Goal: Information Seeking & Learning: Learn about a topic

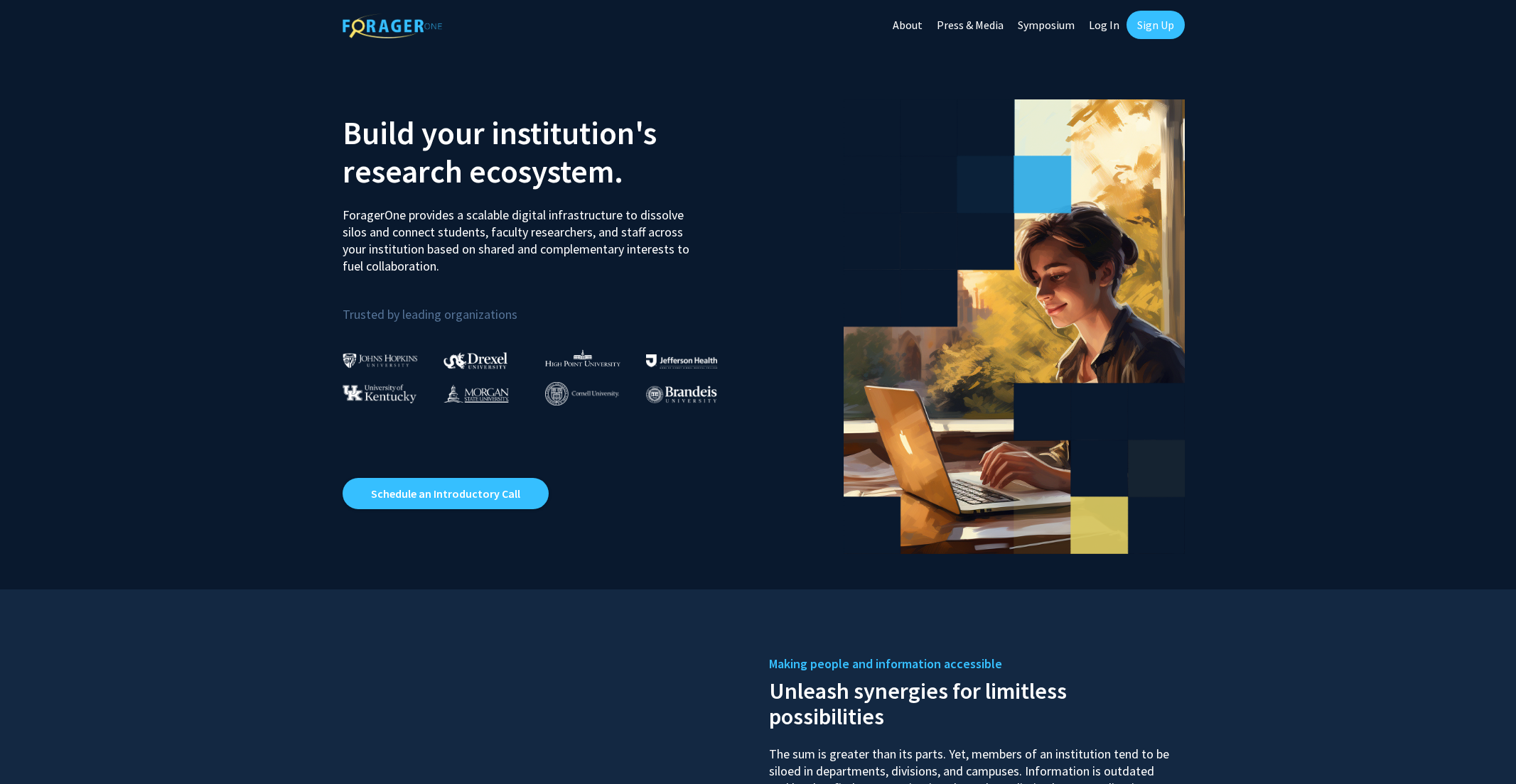
click at [1105, 21] on link "Log In" at bounding box center [1104, 25] width 45 height 50
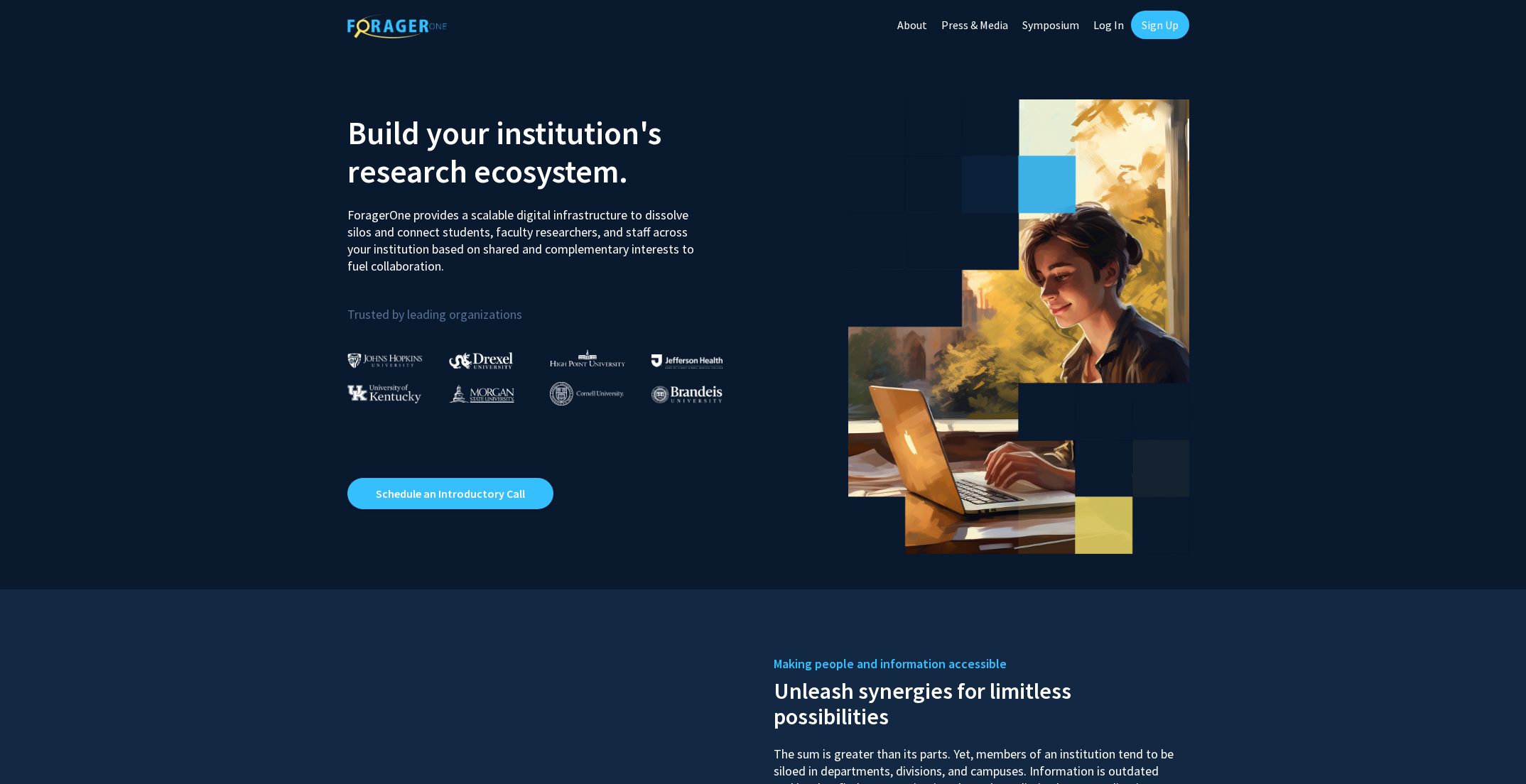
select select
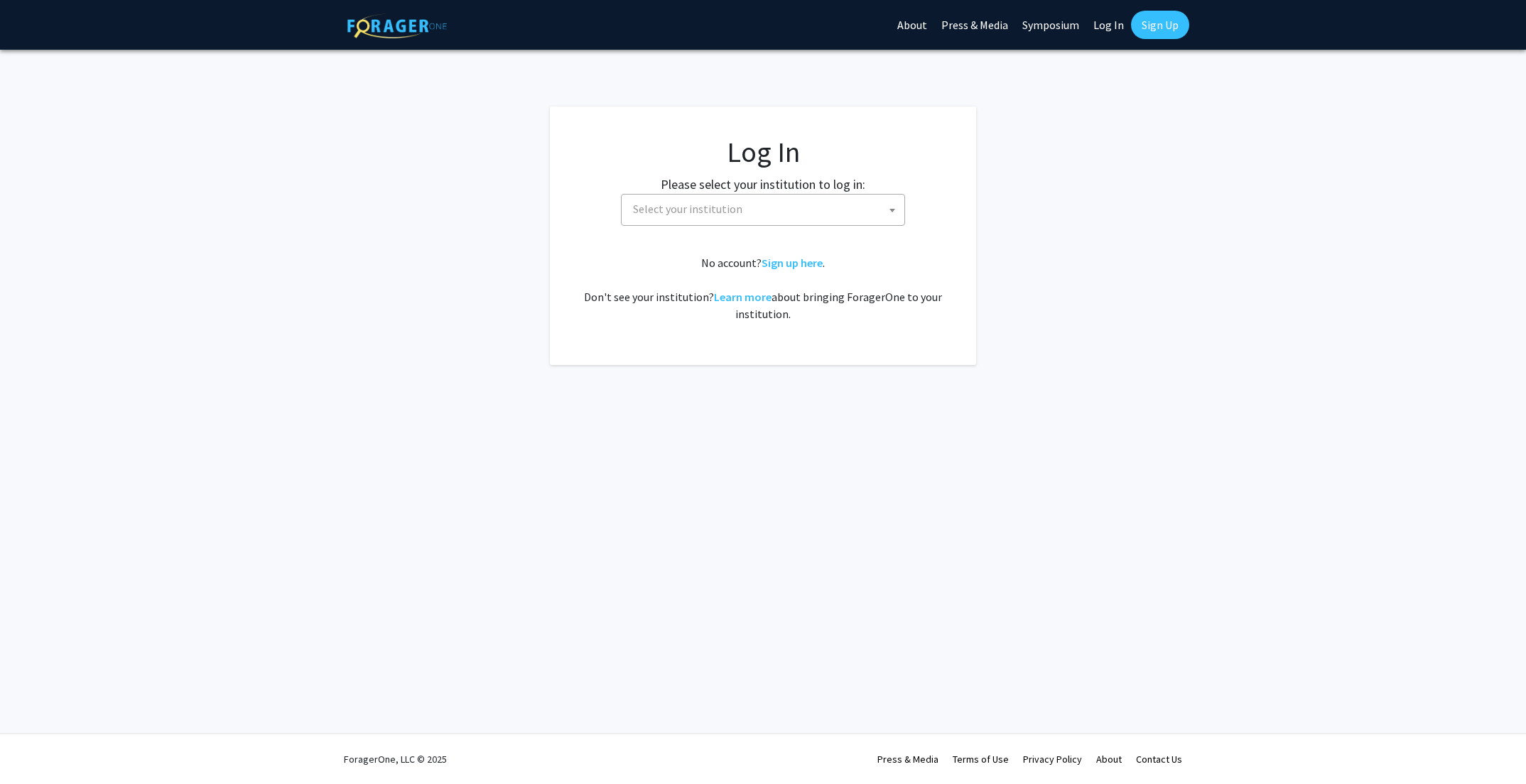
click at [711, 197] on span "Select your institution" at bounding box center [765, 209] width 277 height 29
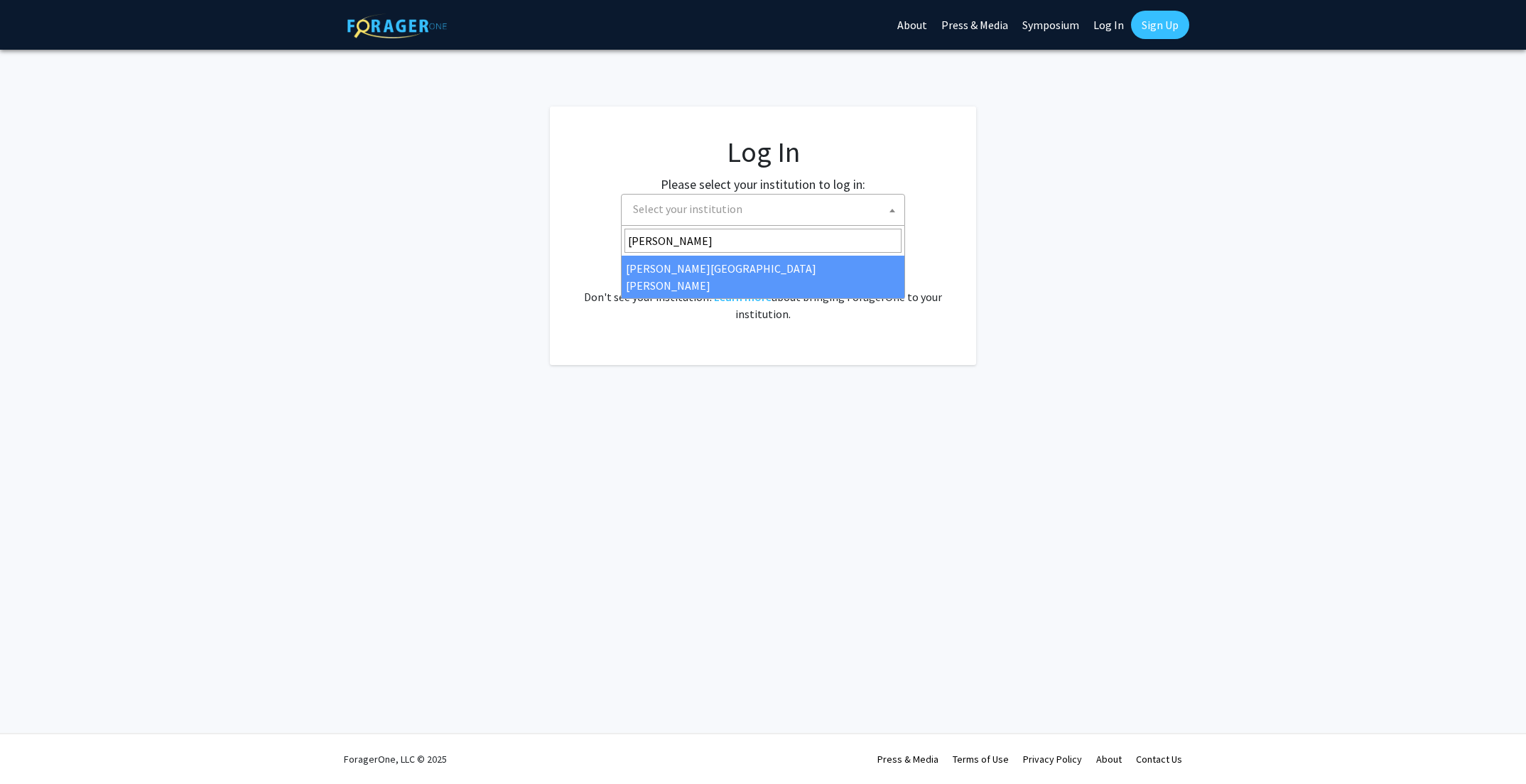
type input "[PERSON_NAME]"
select select "1"
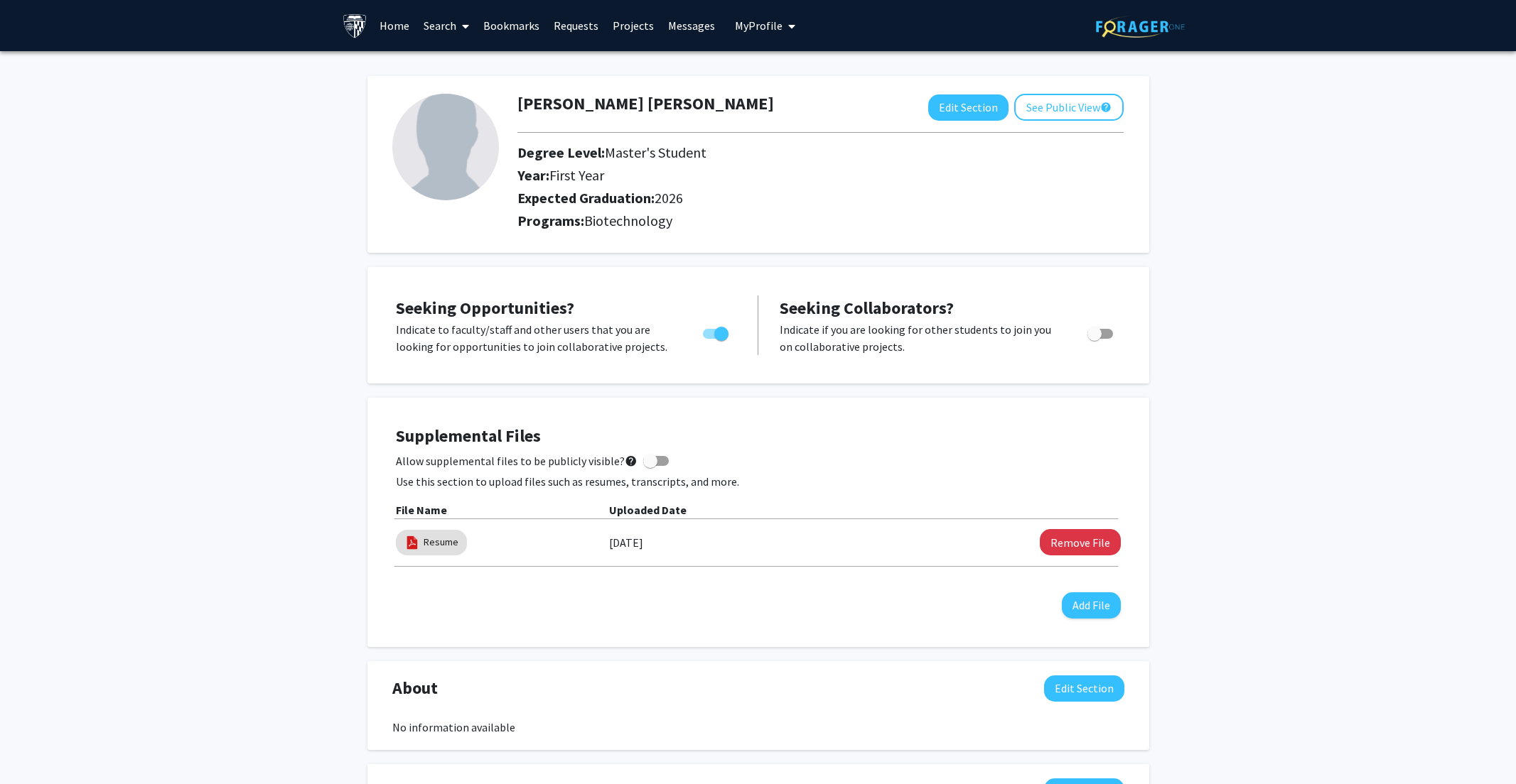
click at [392, 22] on link "Home" at bounding box center [394, 26] width 44 height 50
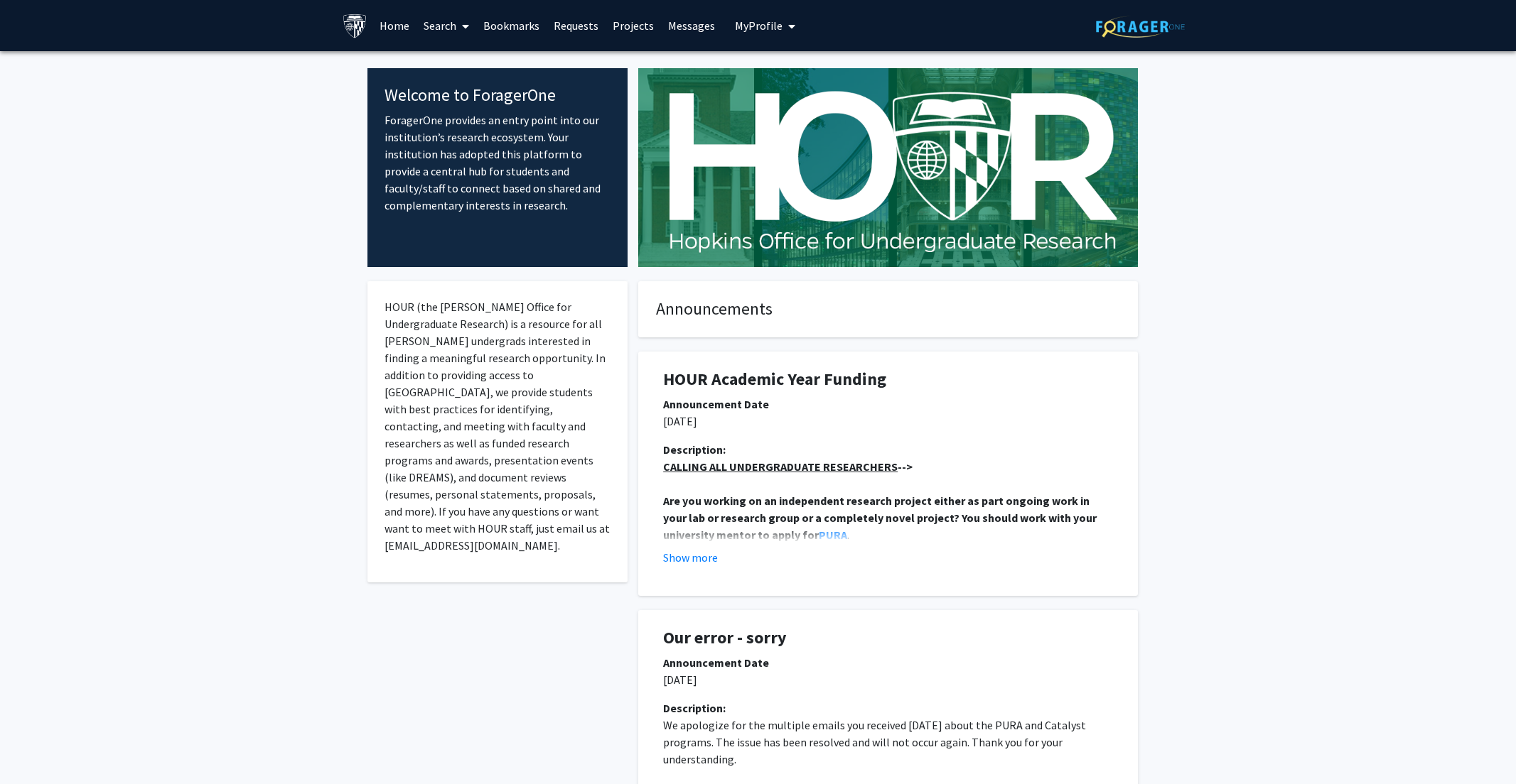
click at [463, 28] on icon at bounding box center [465, 26] width 7 height 11
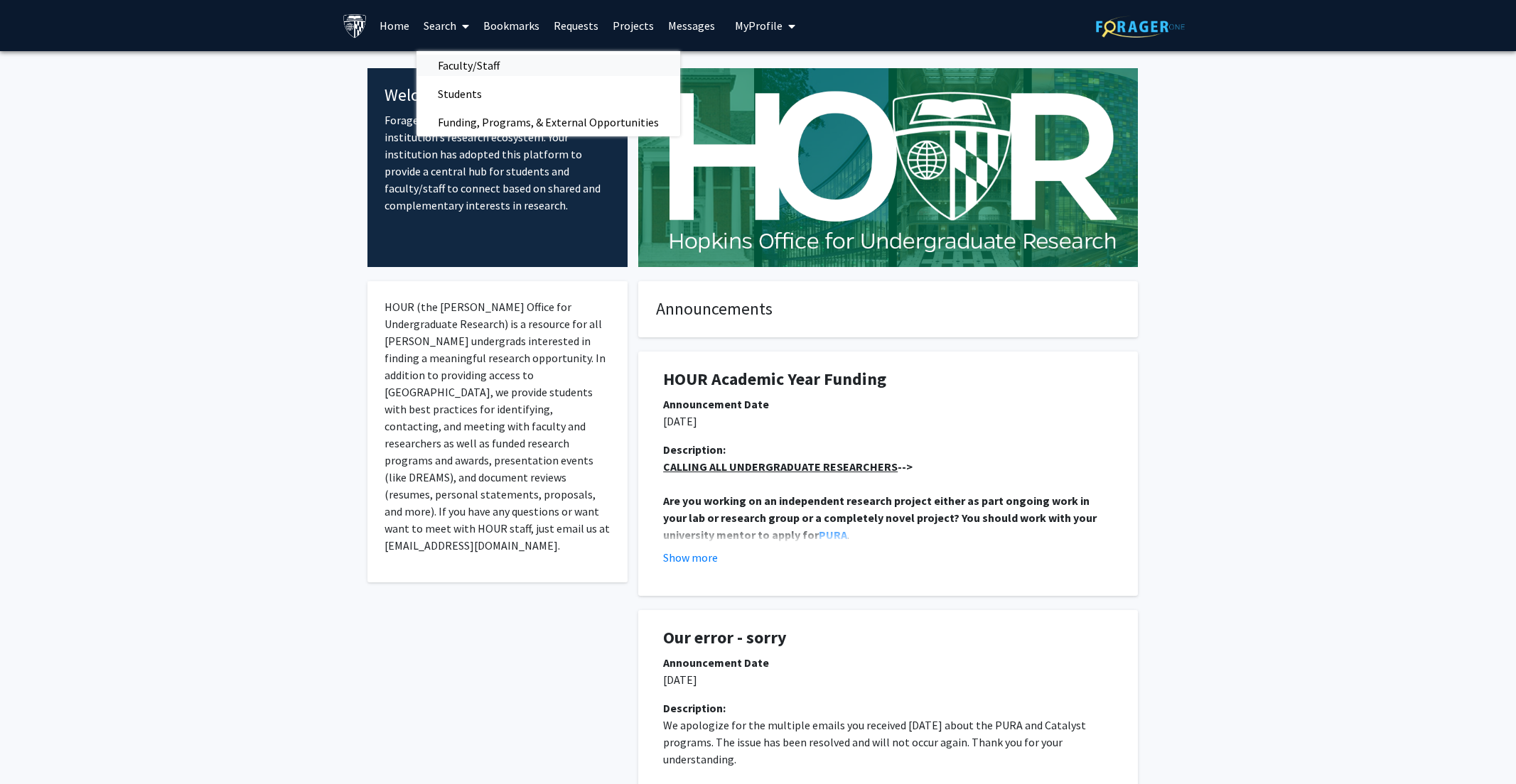
click at [490, 68] on span "Faculty/Staff" at bounding box center [468, 65] width 105 height 28
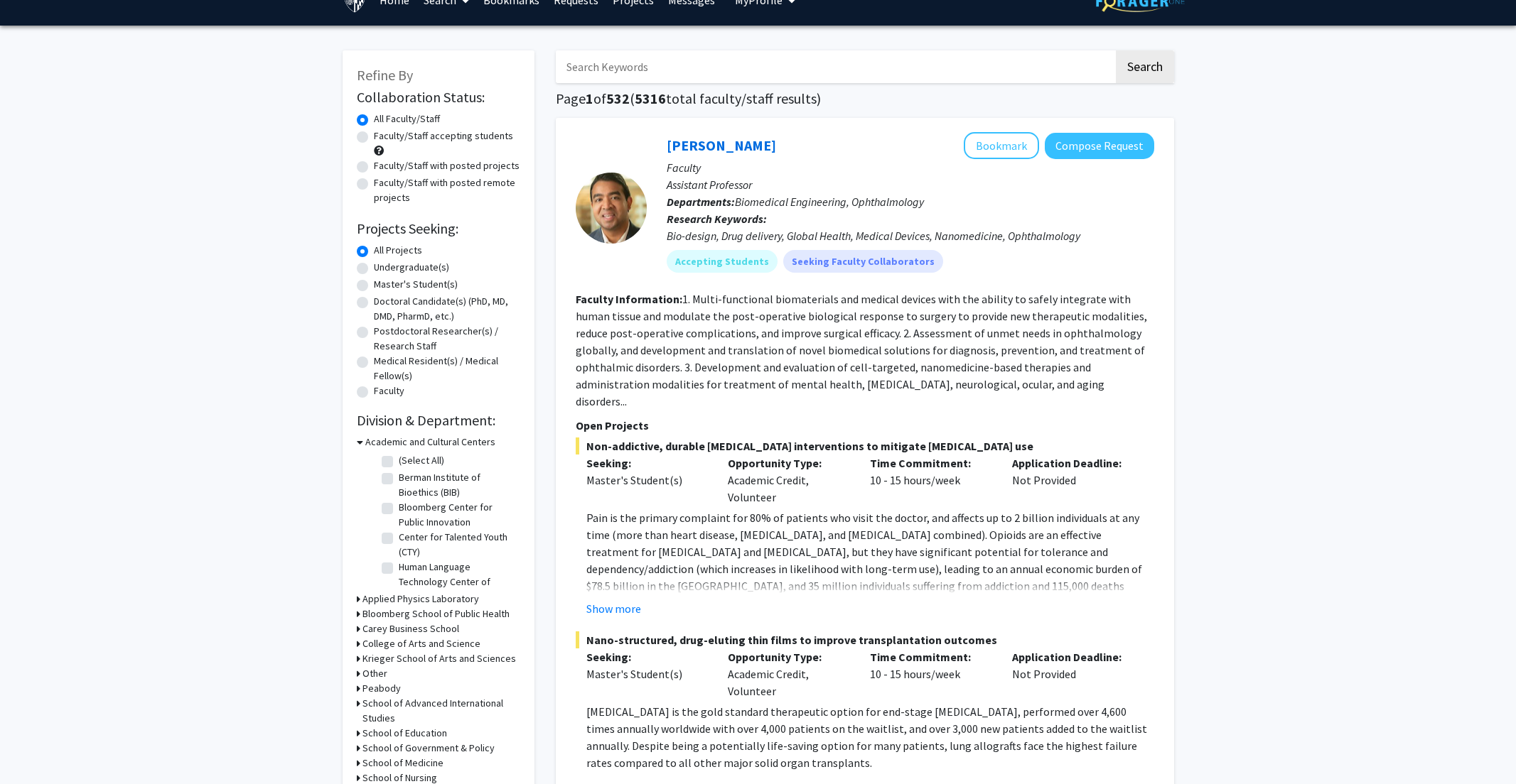
scroll to position [195, 0]
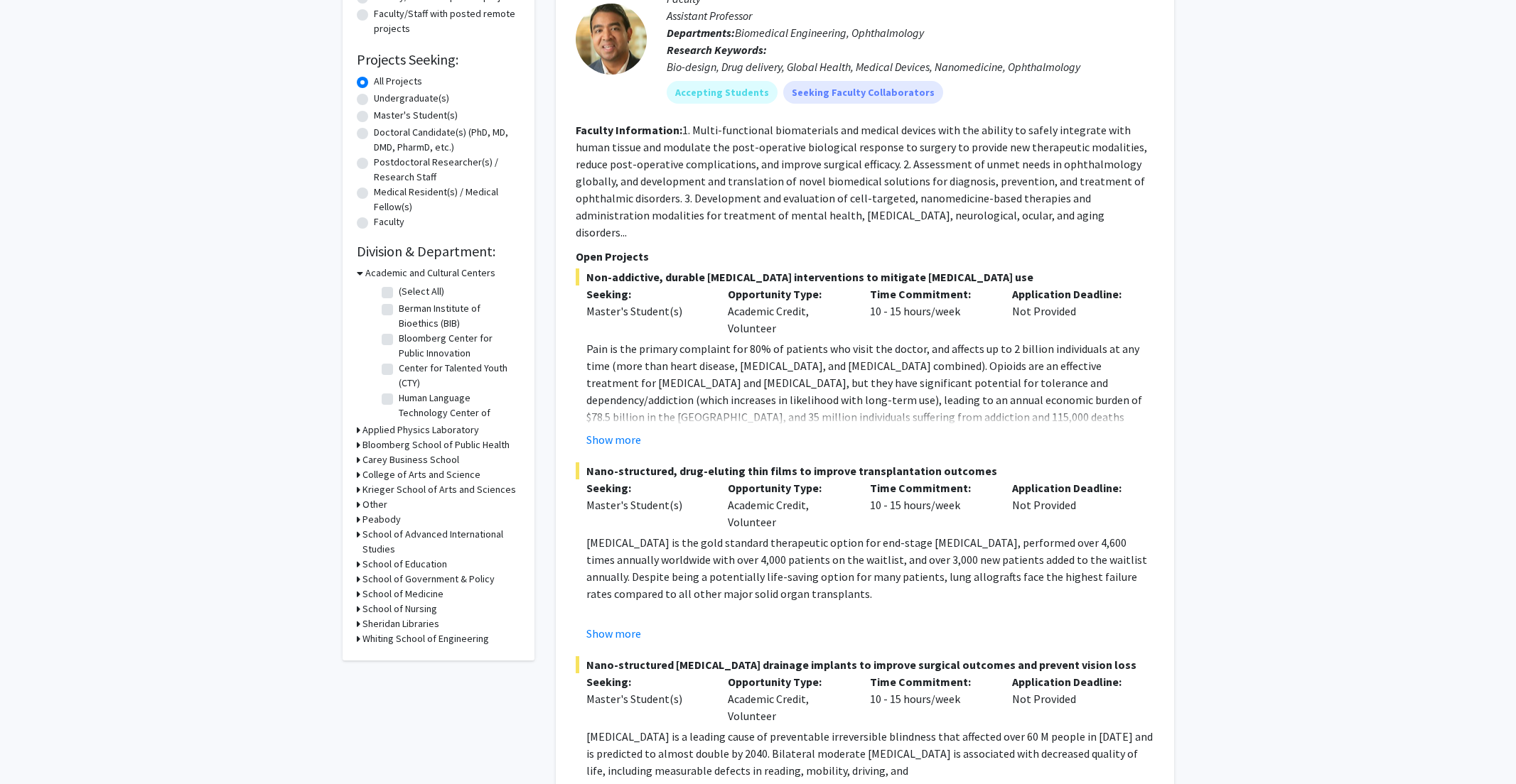
click at [403, 115] on label "Master's Student(s)" at bounding box center [416, 115] width 84 height 15
click at [383, 115] on input "Master's Student(s)" at bounding box center [378, 112] width 9 height 9
radio input "true"
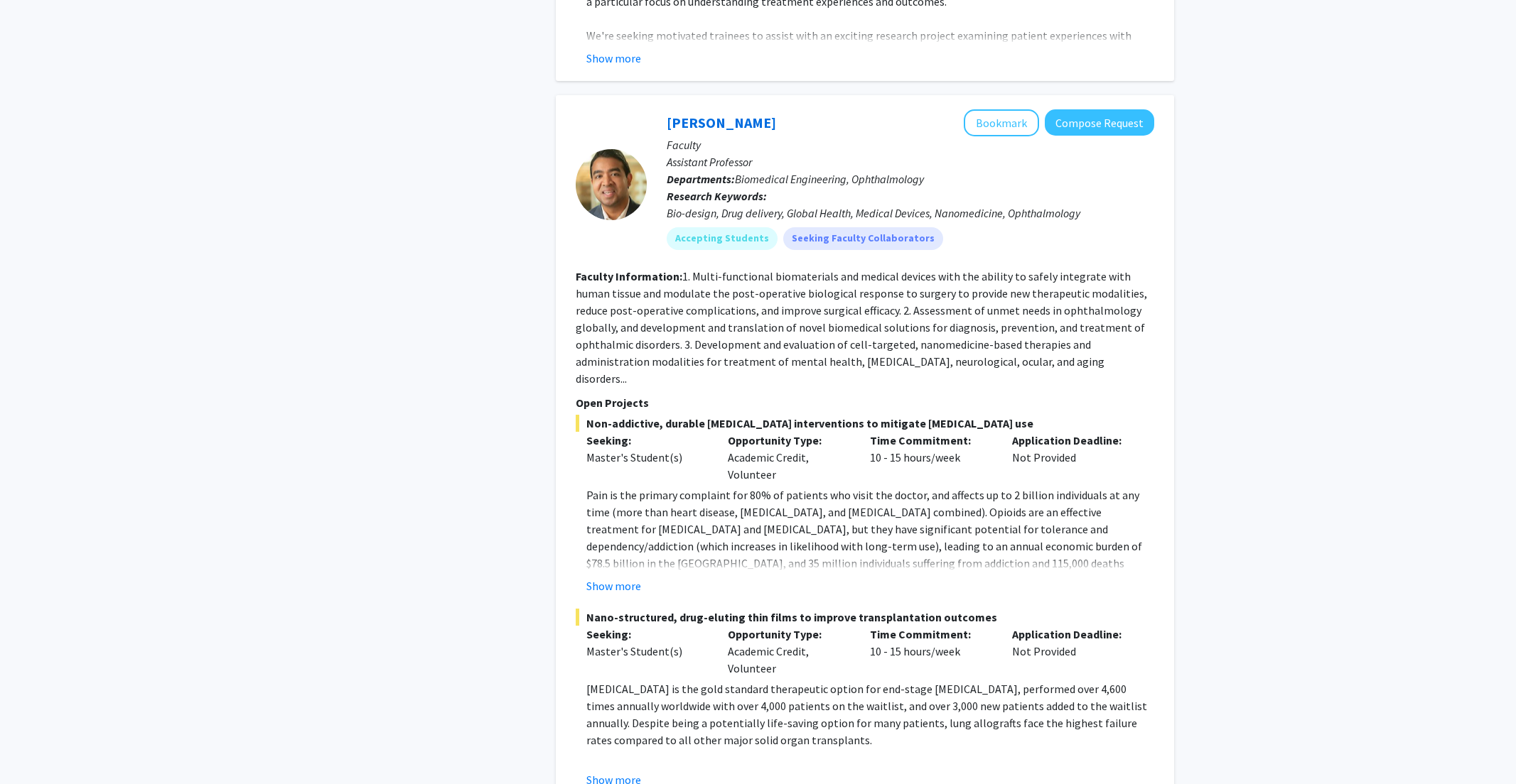
scroll to position [6278, 0]
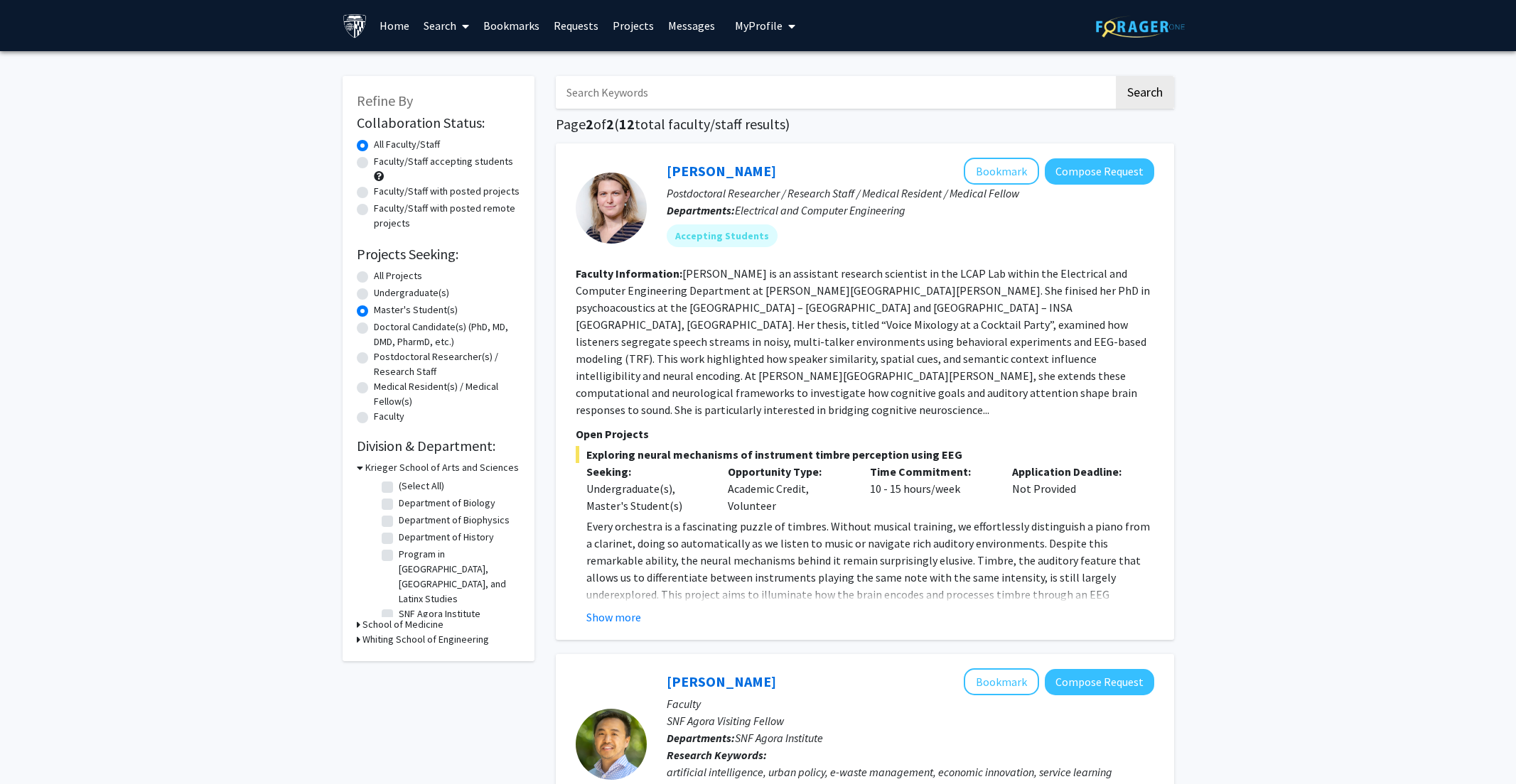
scroll to position [462, 0]
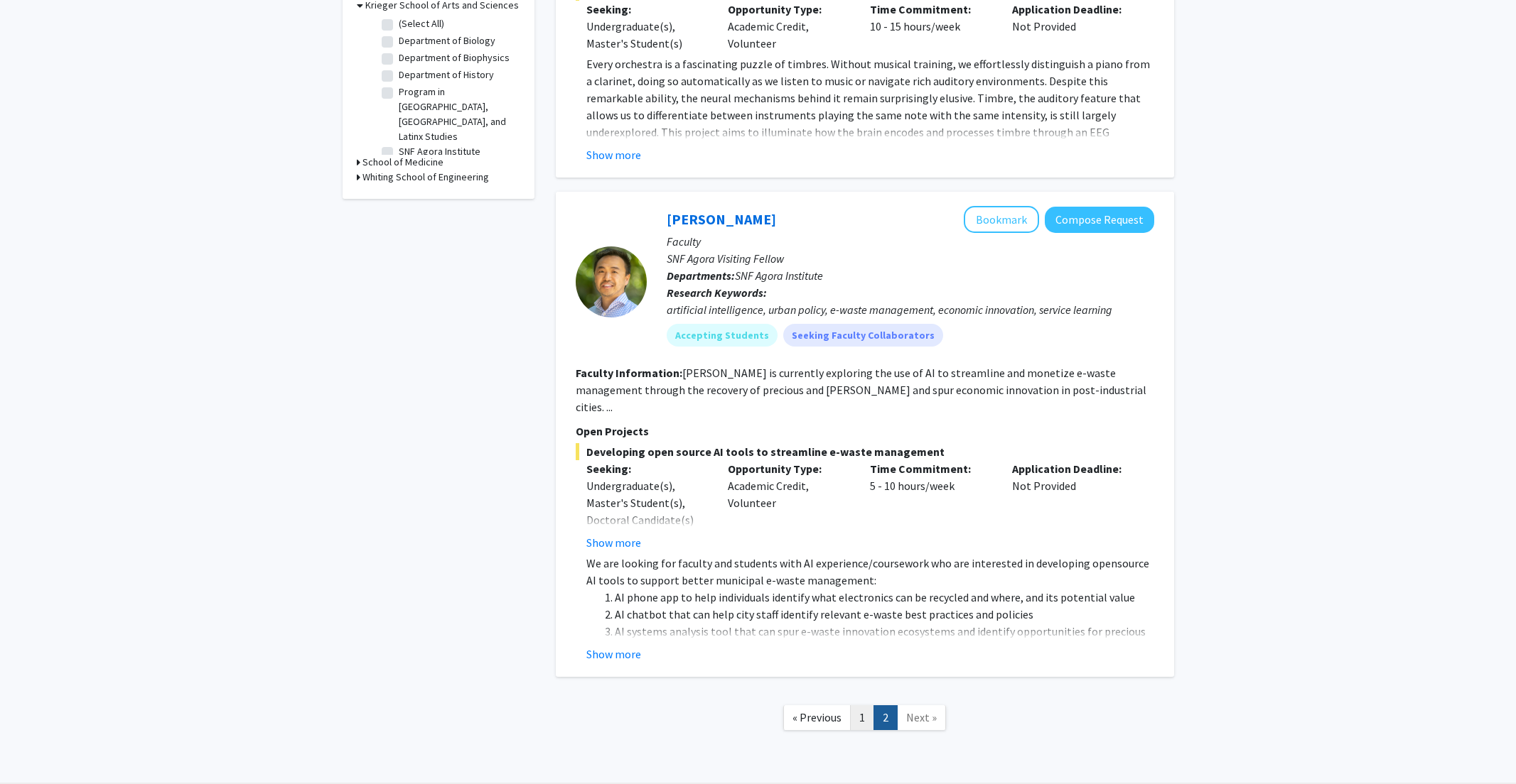
click at [858, 705] on link "1" at bounding box center [862, 717] width 24 height 25
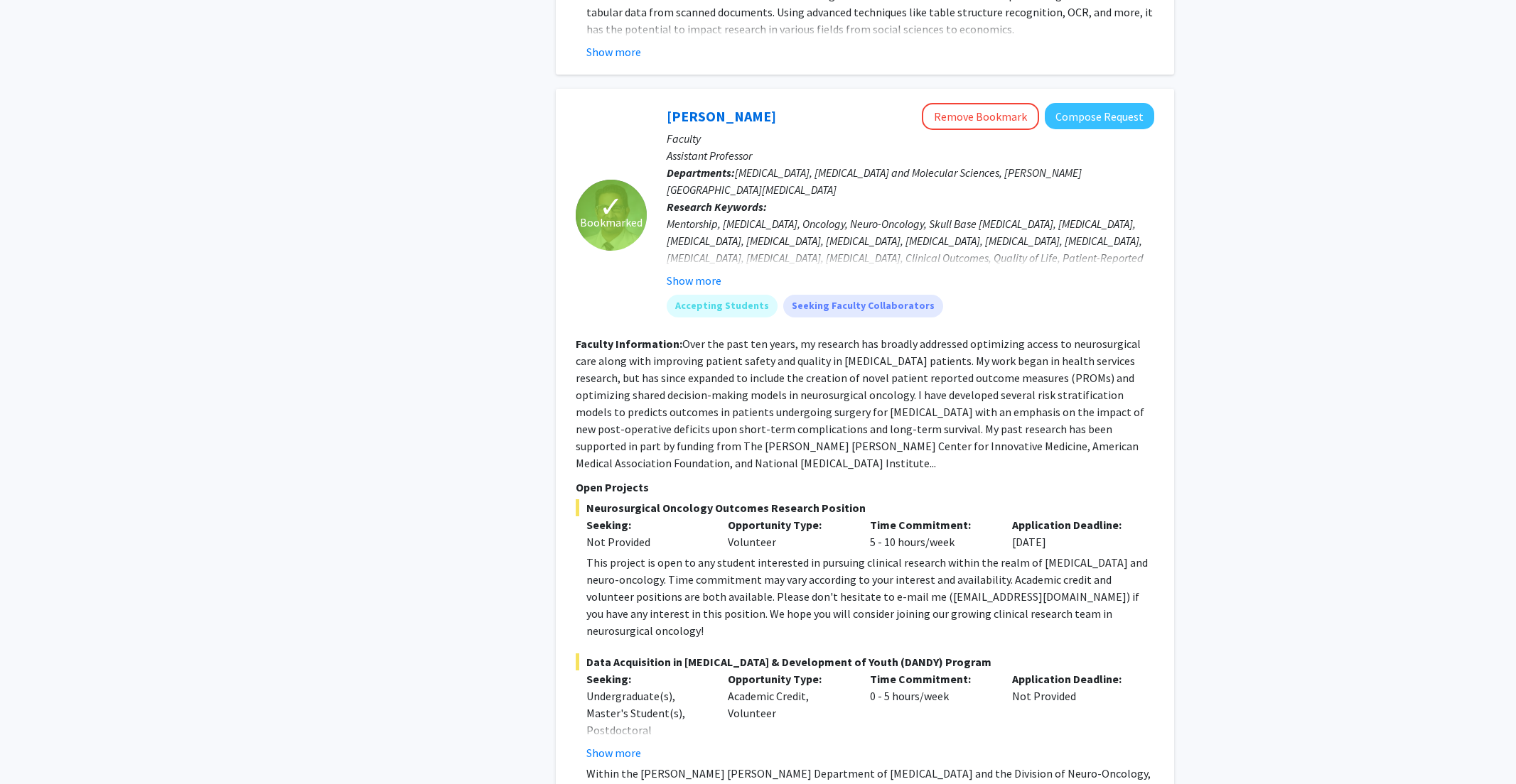
scroll to position [2083, 0]
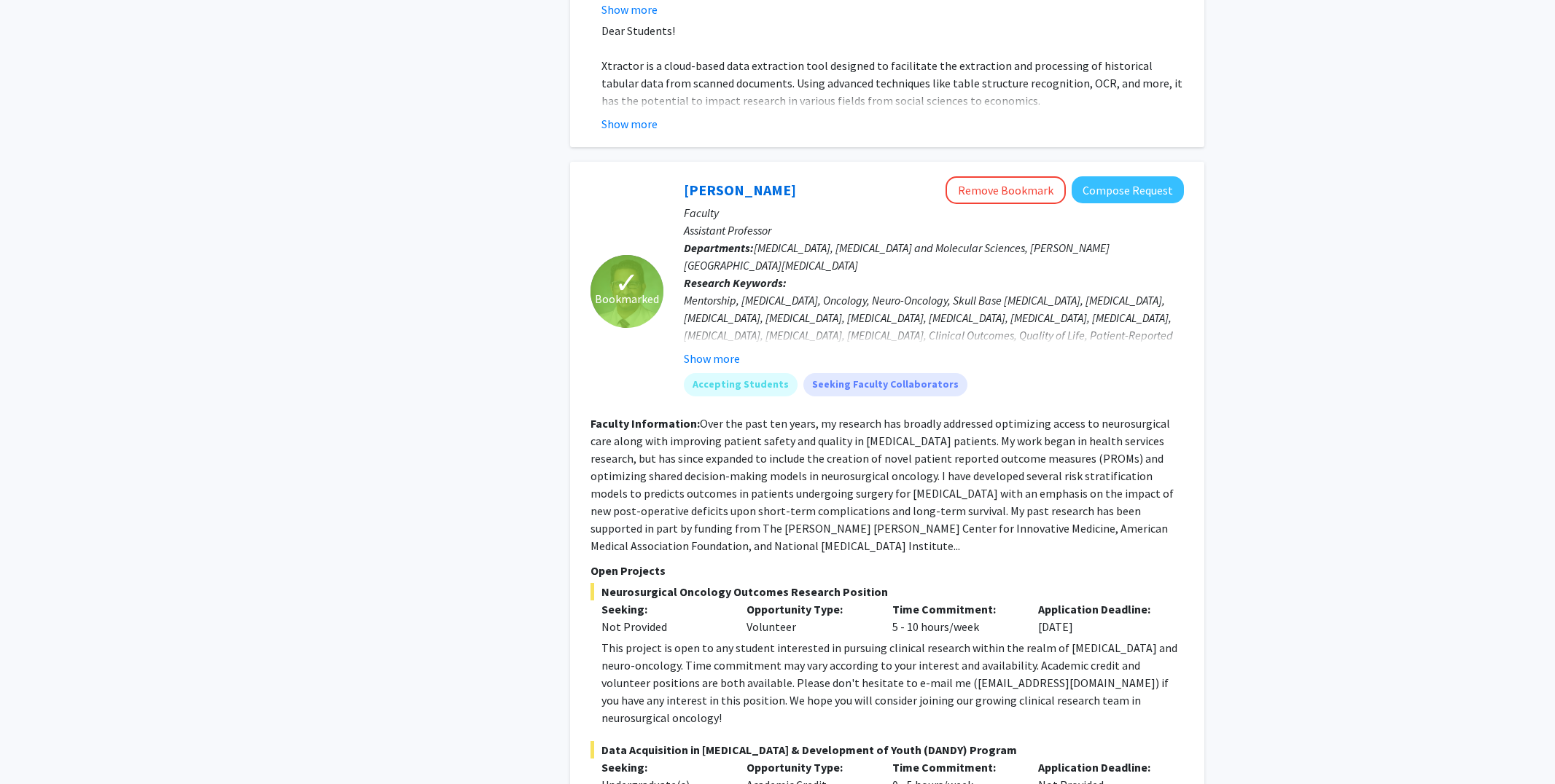
scroll to position [2029, 0]
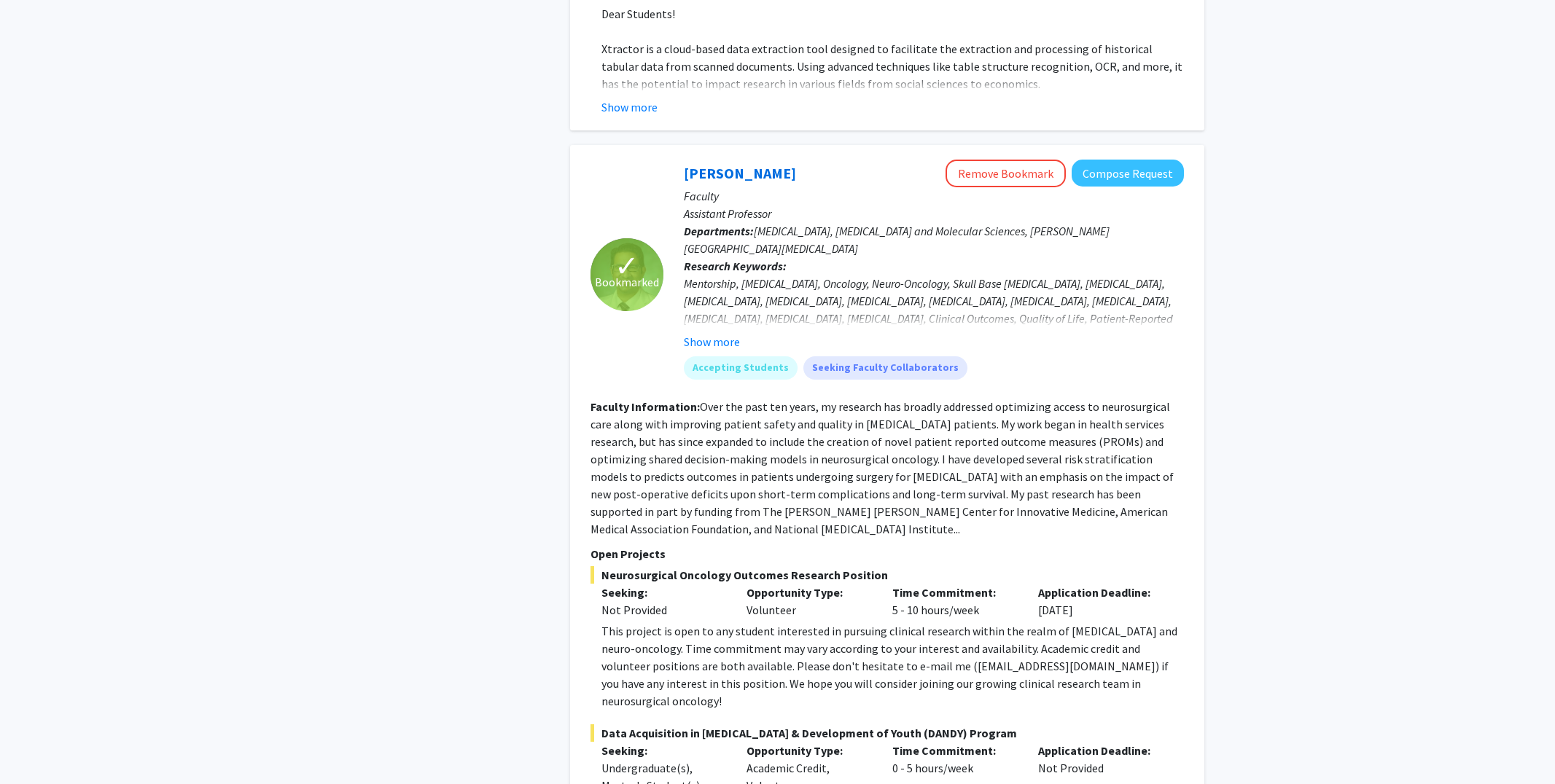
click at [628, 273] on span "Bookmarked" at bounding box center [627, 282] width 64 height 18
click at [726, 333] on button "Show more" at bounding box center [712, 342] width 56 height 18
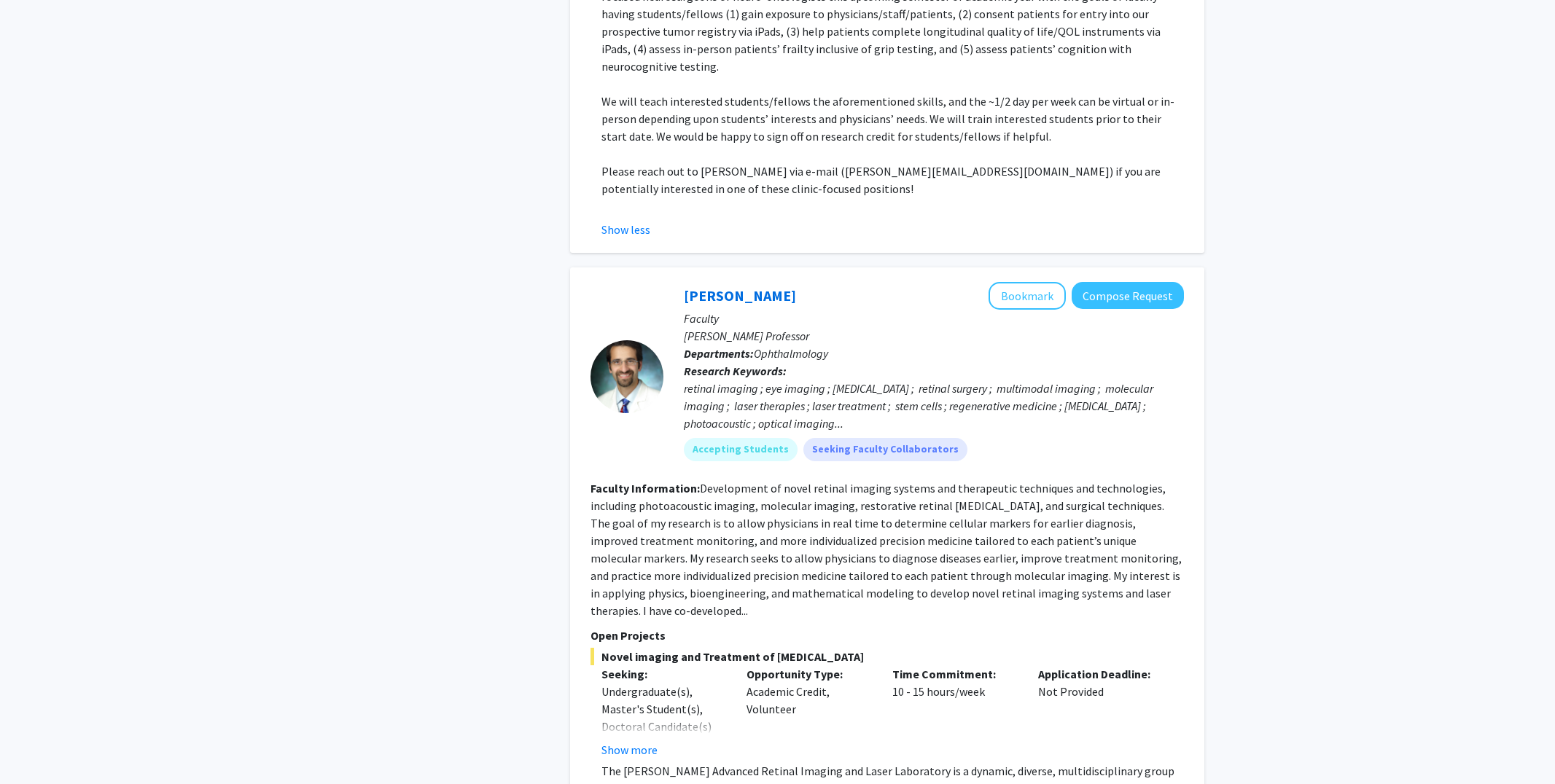
scroll to position [3069, 0]
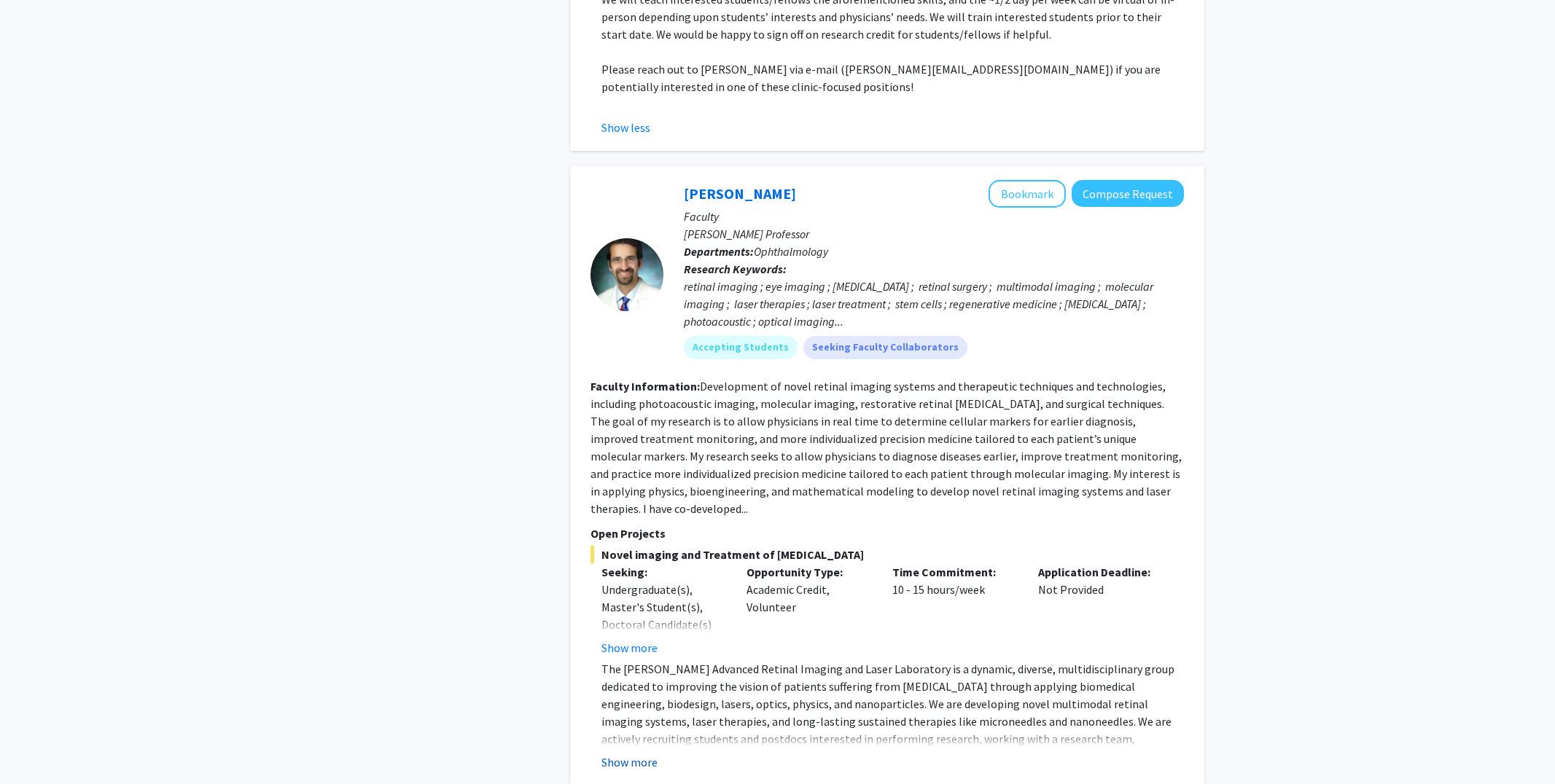
click at [650, 753] on button "Show more" at bounding box center [629, 762] width 56 height 18
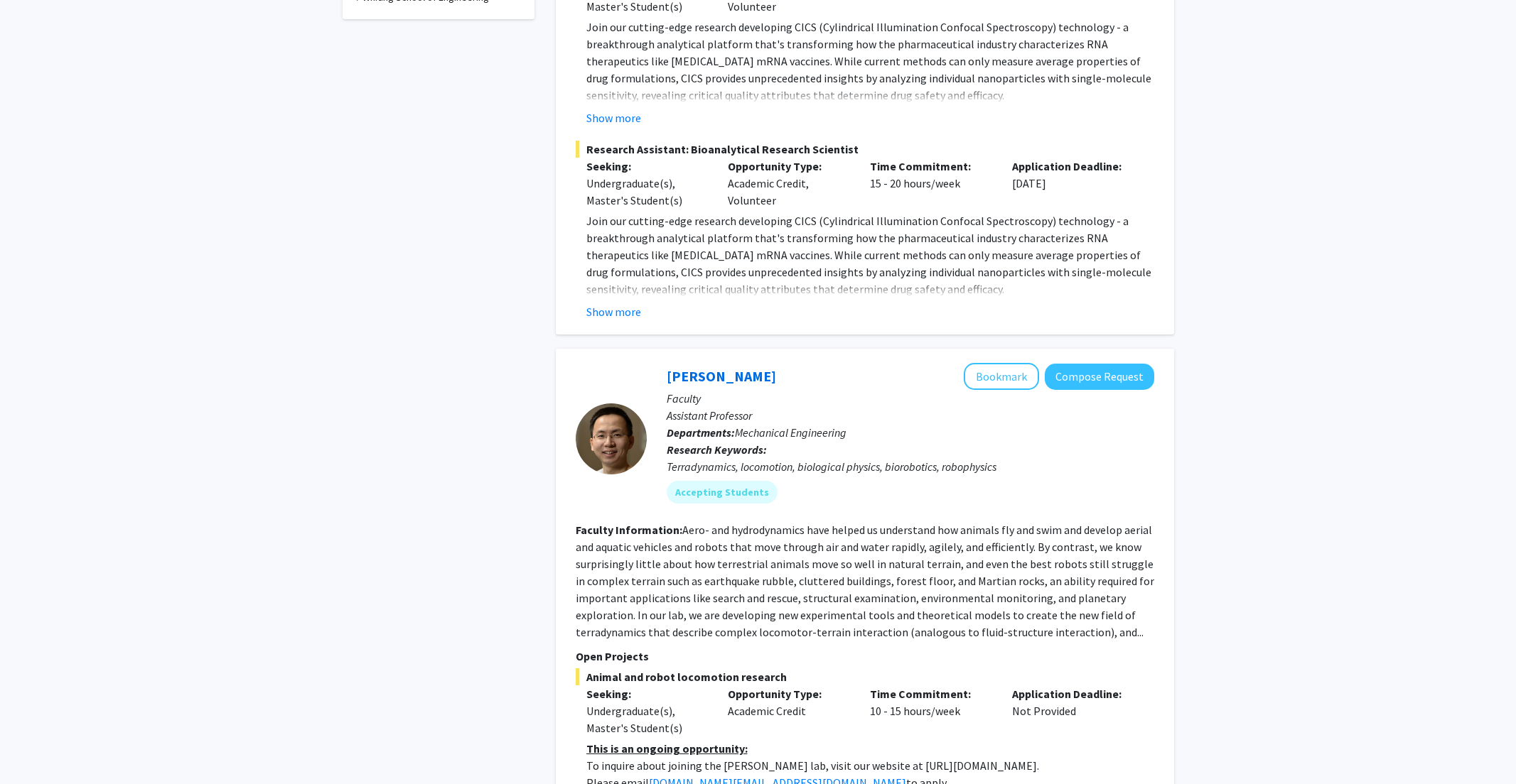
scroll to position [0, 0]
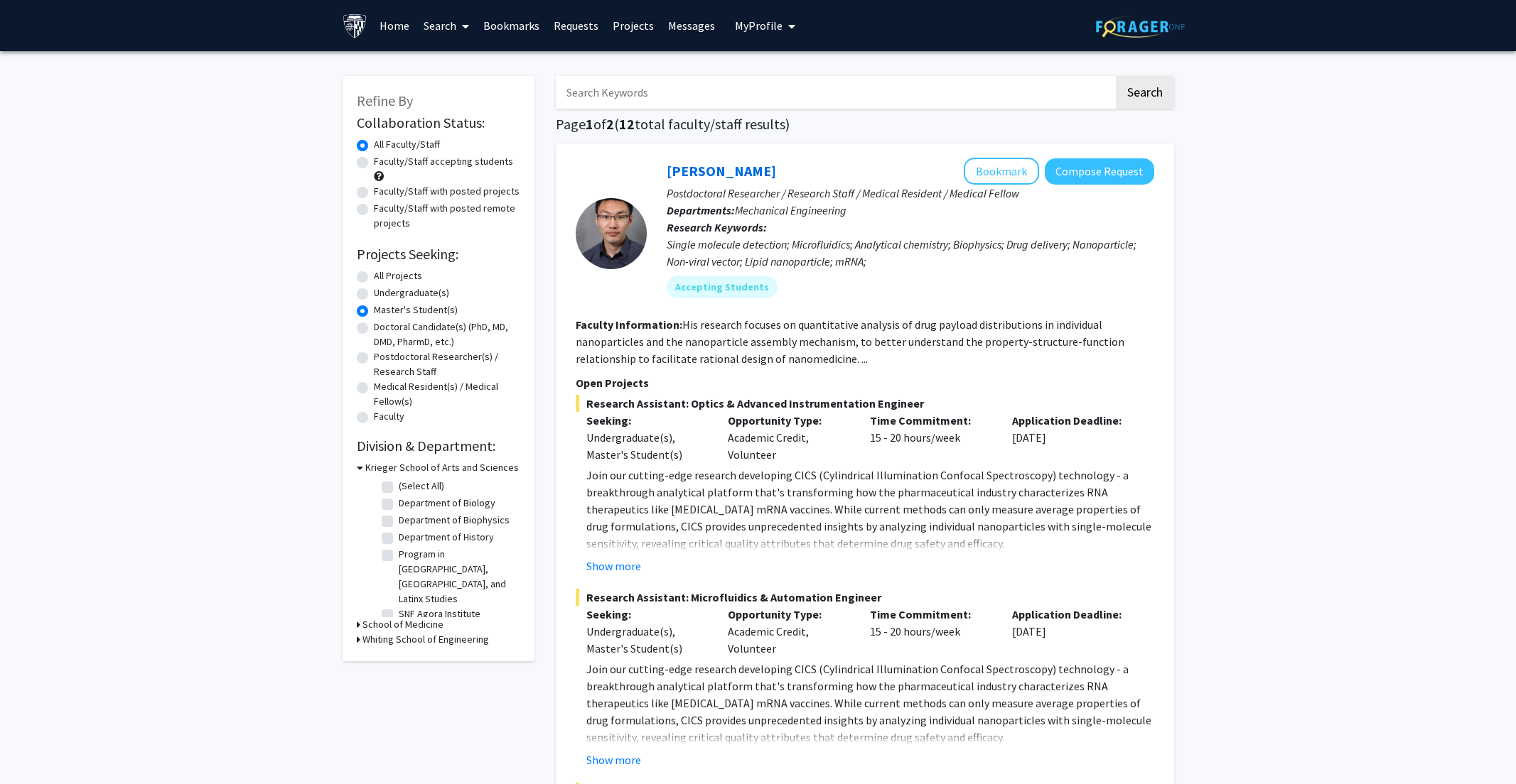
click at [403, 34] on link "Home" at bounding box center [394, 26] width 44 height 50
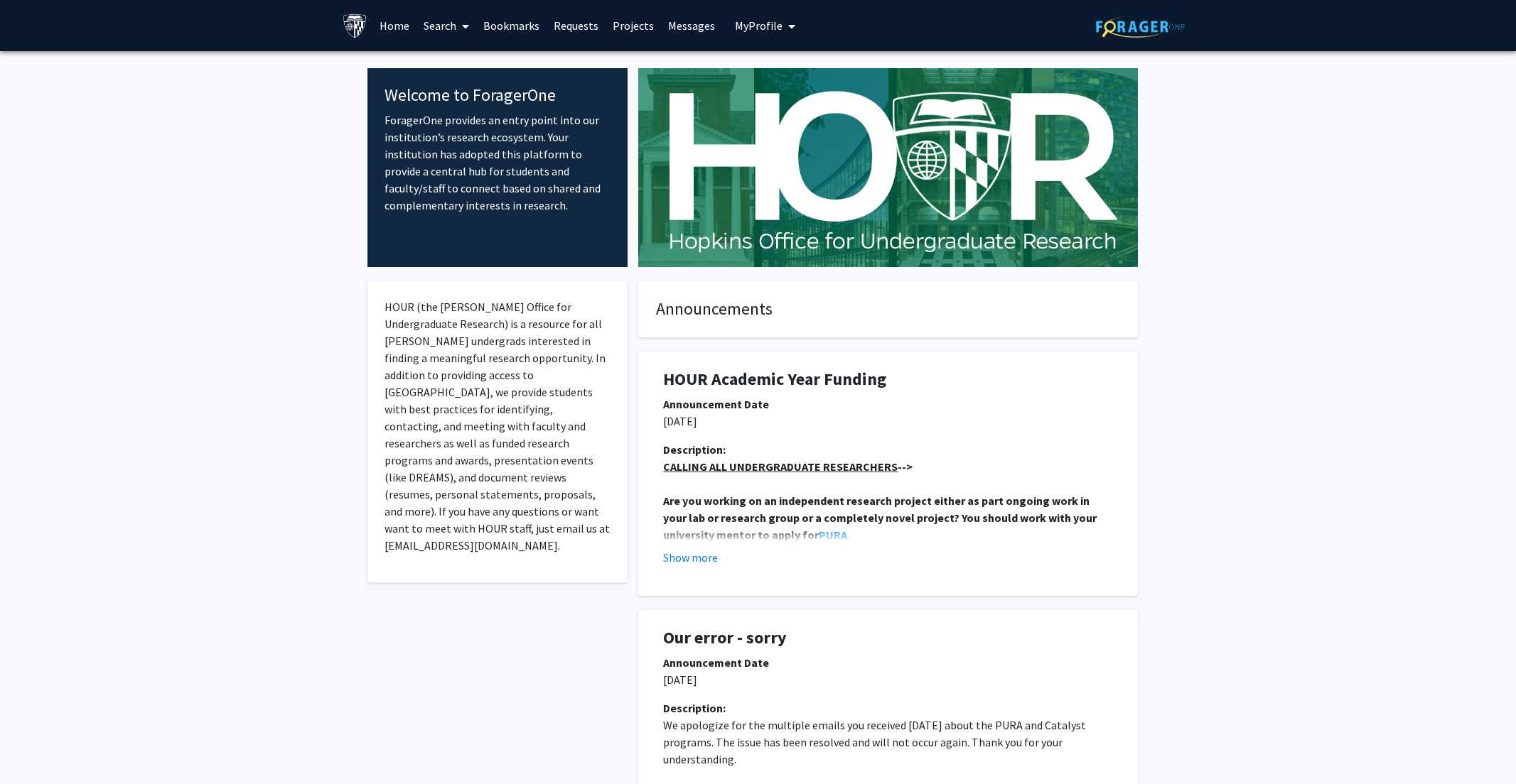
click at [796, 26] on div "Skip navigation Home Search Bookmarks Requests Projects Messages My Profile Swa…" at bounding box center [758, 26] width 853 height 51
click at [788, 29] on icon "My profile dropdown to access profile and logout" at bounding box center [791, 26] width 7 height 11
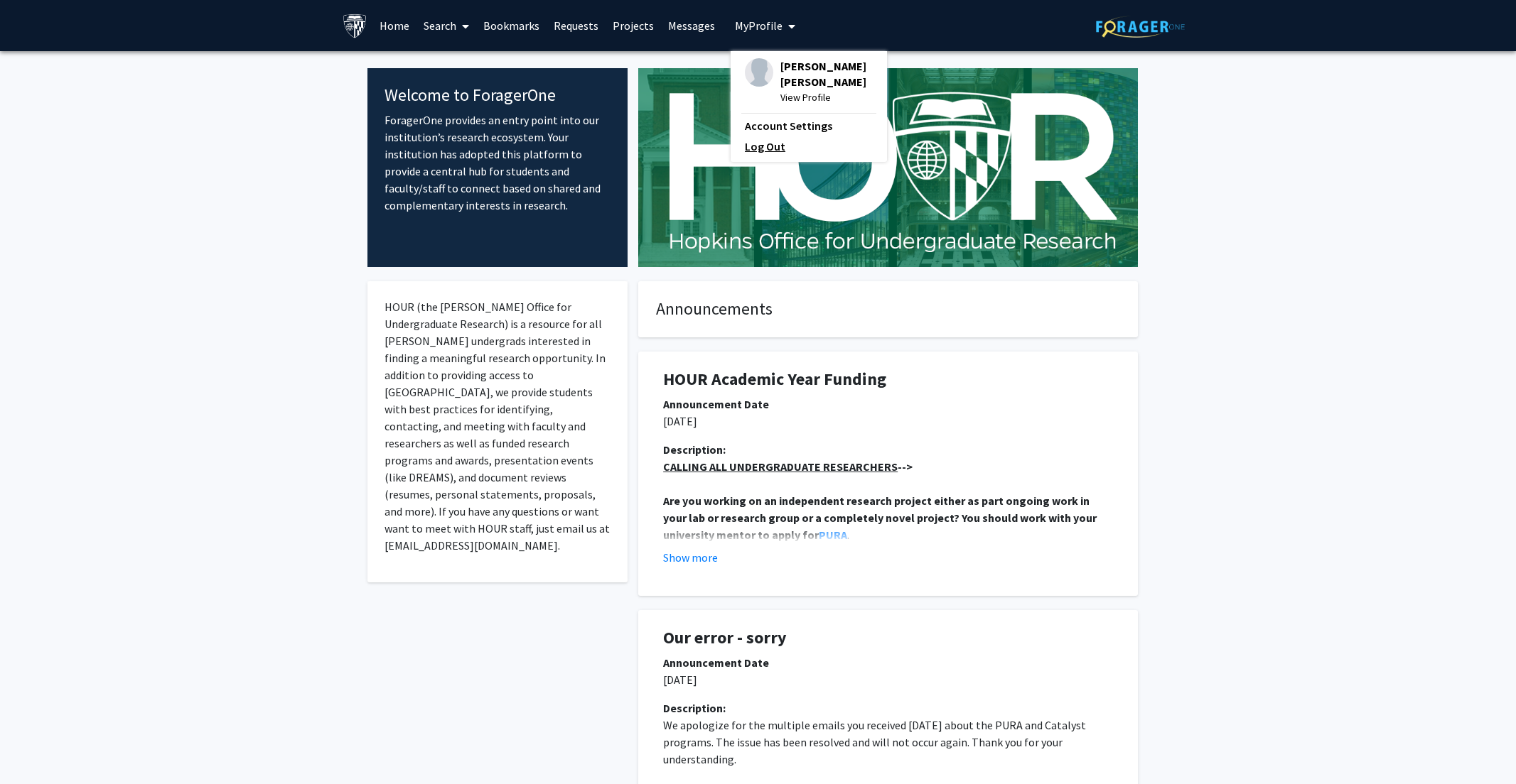
click at [780, 149] on link "Log Out" at bounding box center [809, 147] width 128 height 17
